Goal: Task Accomplishment & Management: Manage account settings

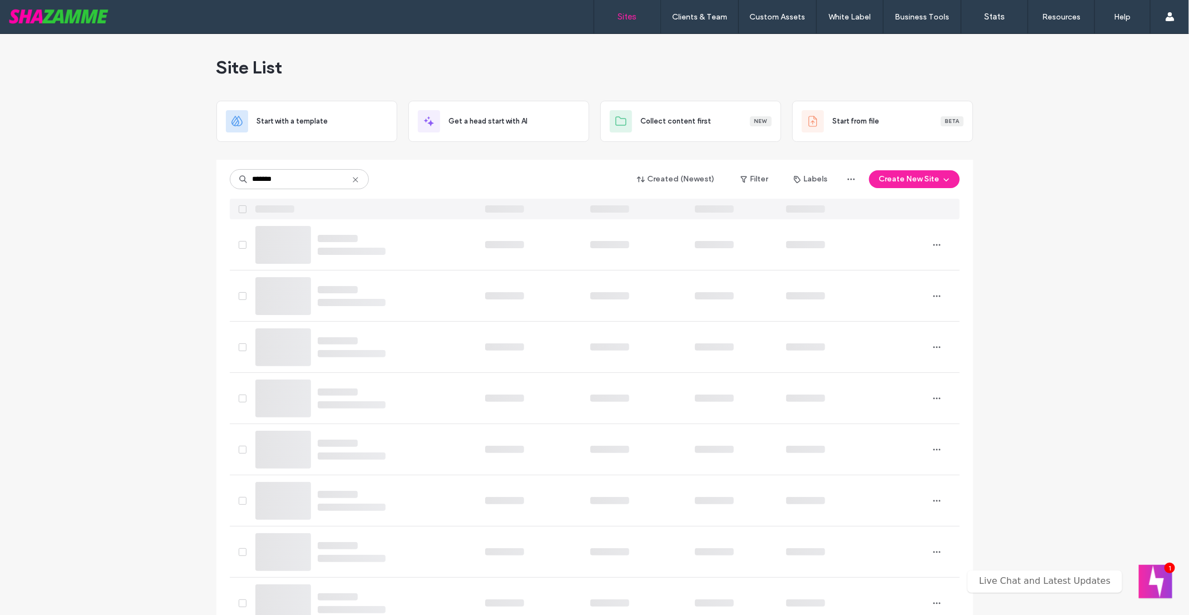
type input "*******"
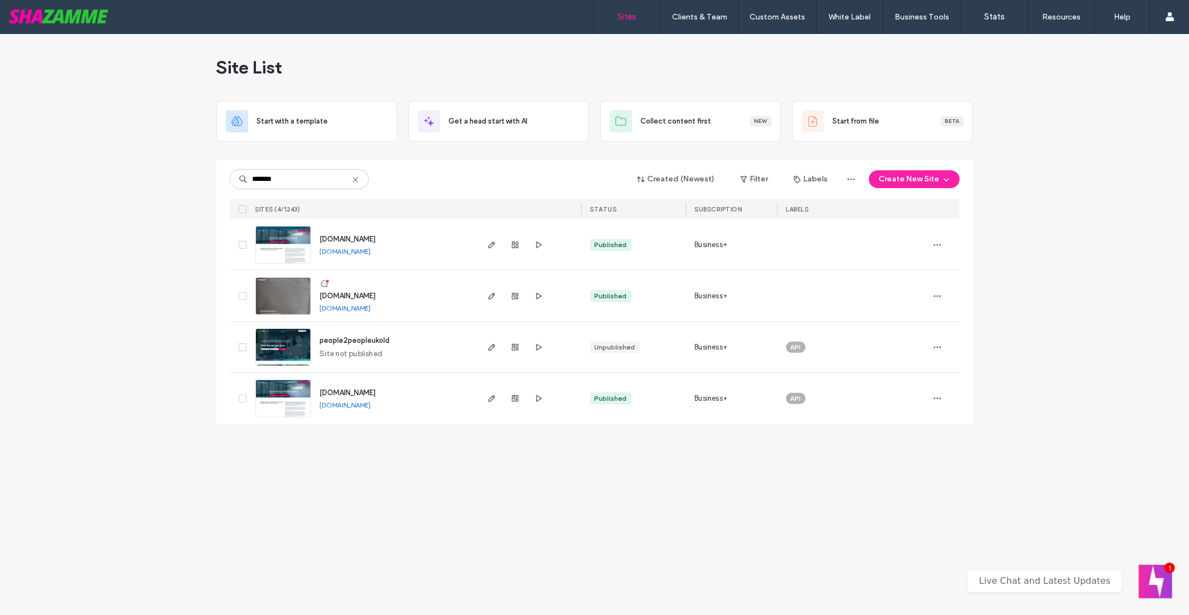
click at [291, 398] on img at bounding box center [283, 418] width 55 height 76
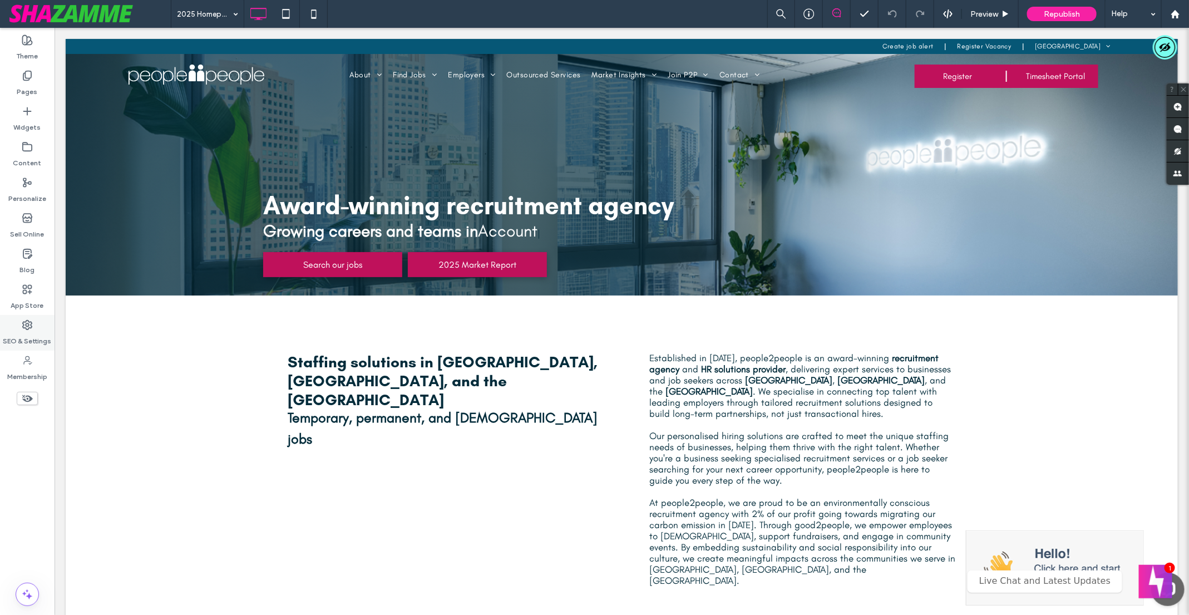
click at [27, 337] on label "SEO & Settings" at bounding box center [27, 338] width 48 height 16
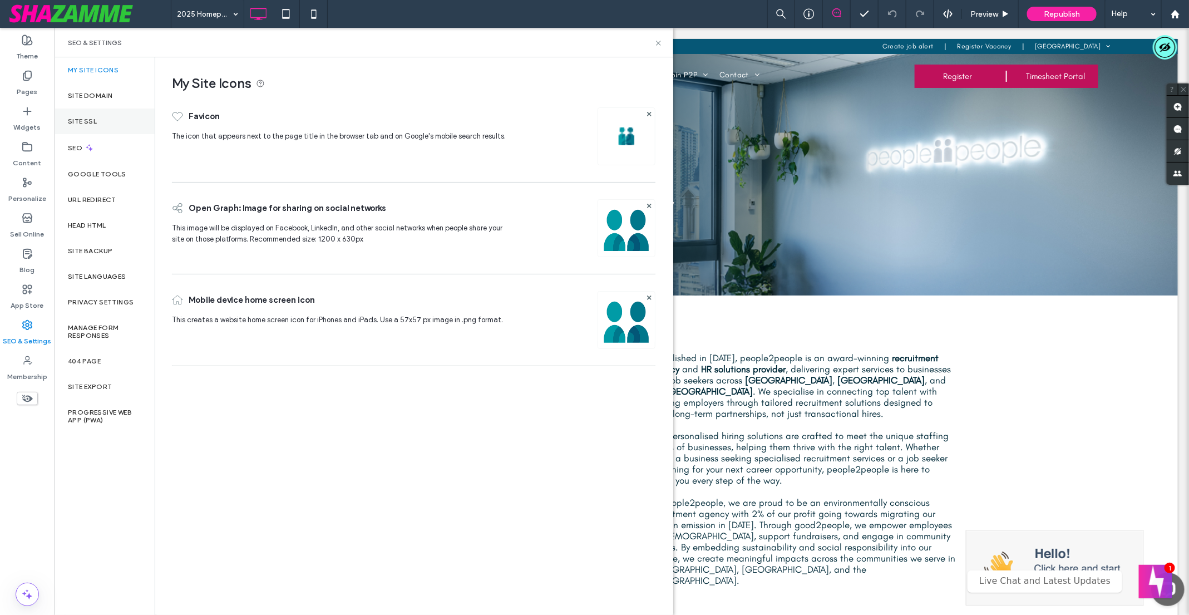
click at [94, 125] on label "Site SSL" at bounding box center [82, 121] width 29 height 8
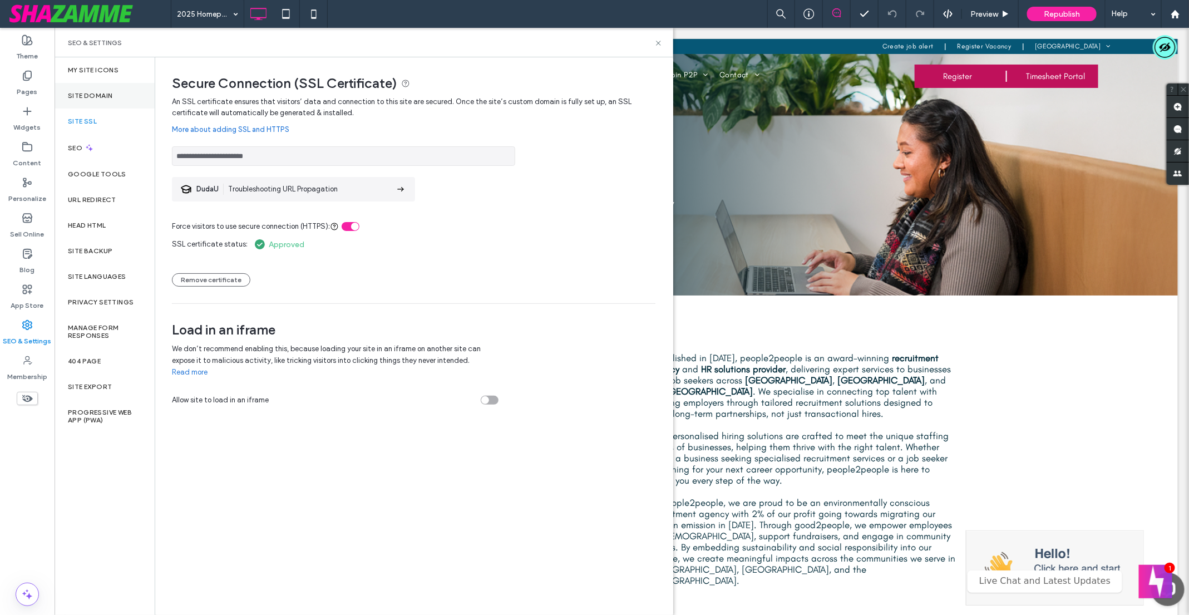
click at [105, 98] on label "Site Domain" at bounding box center [90, 96] width 44 height 8
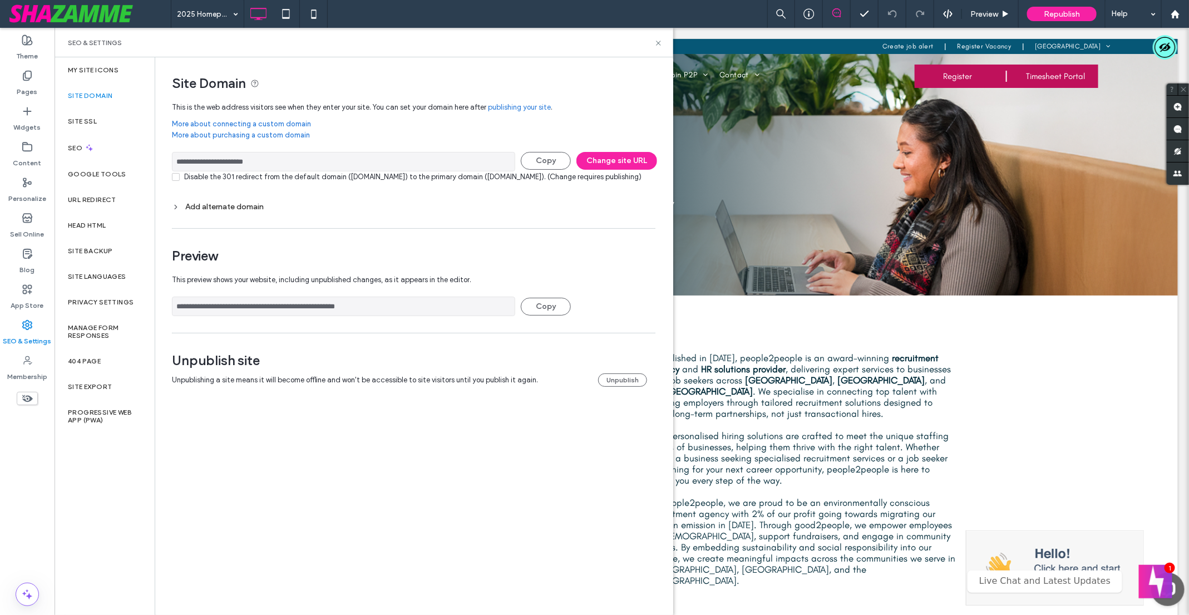
click at [217, 182] on div "Disable the 301 redirect from the default domain (9bddf3cc.multiscreensite.com)…" at bounding box center [412, 176] width 457 height 11
click at [178, 180] on span at bounding box center [176, 177] width 8 height 8
click at [192, 211] on div "Add alternate domain" at bounding box center [413, 206] width 483 height 9
